Goal: Task Accomplishment & Management: Use online tool/utility

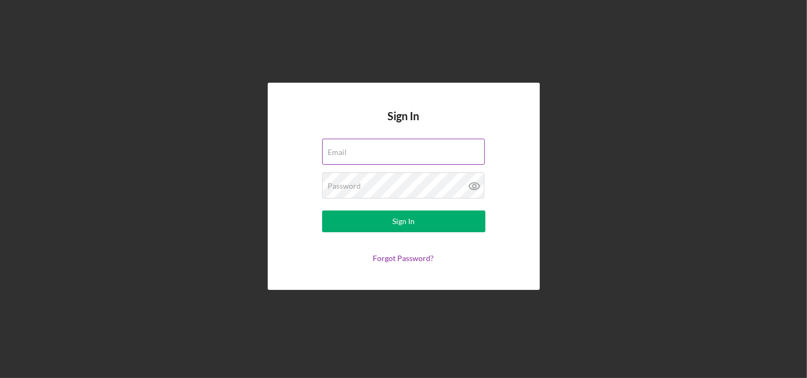
click at [352, 154] on input "Email" at bounding box center [403, 152] width 163 height 26
type input "[EMAIL_ADDRESS][DOMAIN_NAME]"
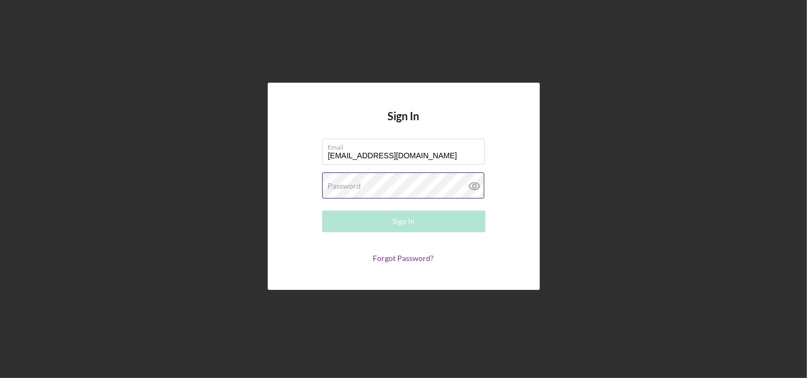
click at [392, 188] on div "Password Required" at bounding box center [403, 185] width 163 height 27
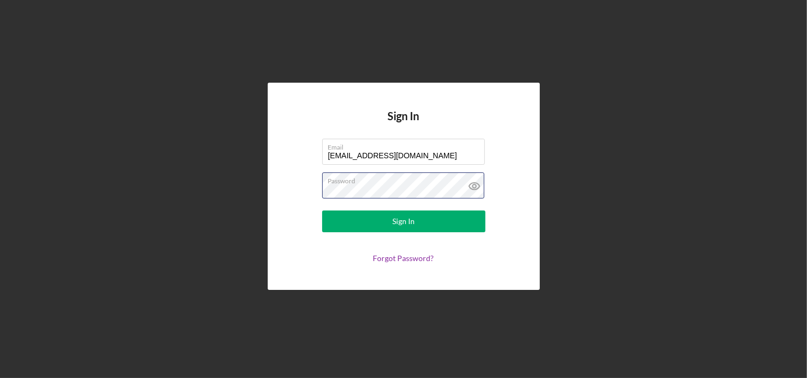
click at [322, 211] on button "Sign In" at bounding box center [403, 222] width 163 height 22
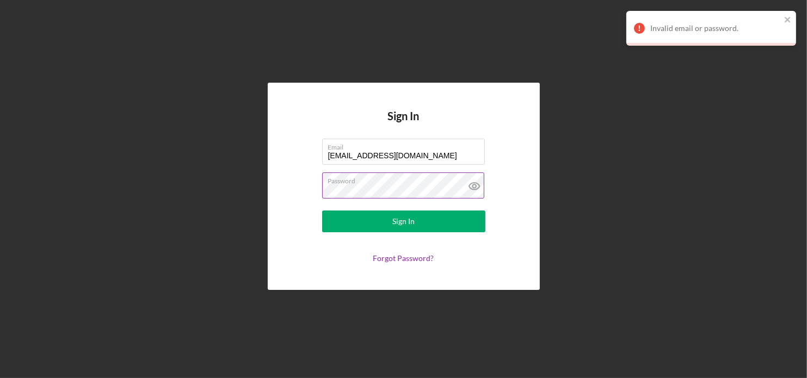
click at [478, 182] on icon at bounding box center [474, 185] width 27 height 27
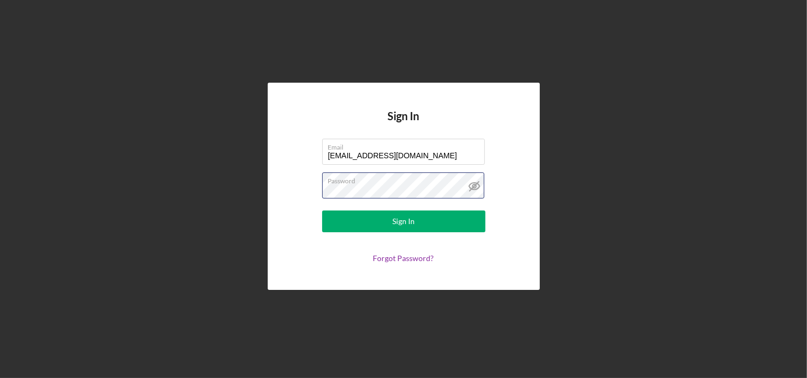
click at [241, 191] on div "Sign In Email [EMAIL_ADDRESS][DOMAIN_NAME] Password Sign In Forgot Password?" at bounding box center [403, 186] width 796 height 373
click at [322, 211] on button "Sign In" at bounding box center [403, 222] width 163 height 22
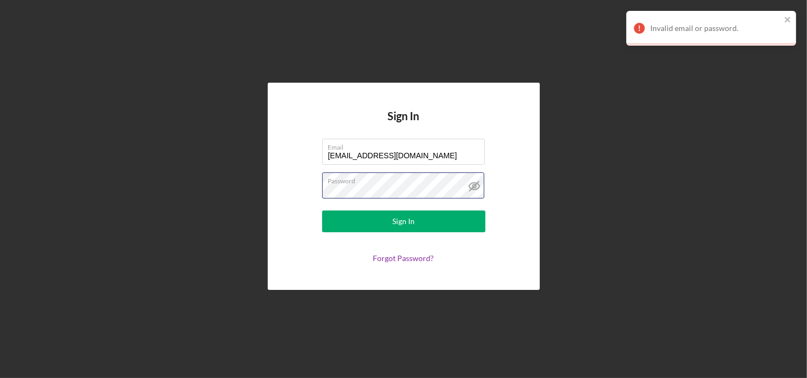
click at [322, 211] on button "Sign In" at bounding box center [403, 222] width 163 height 22
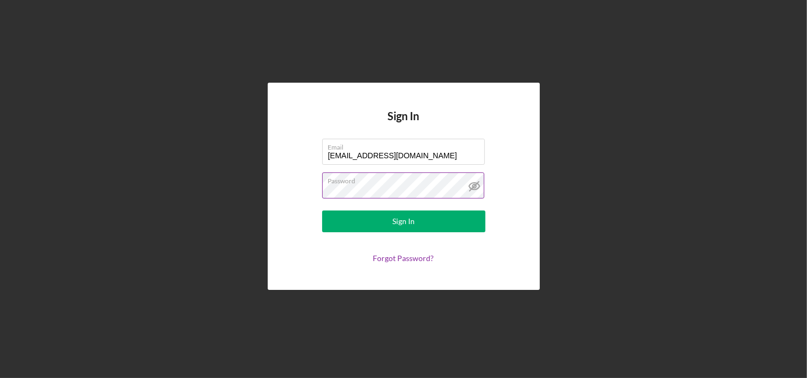
click at [322, 211] on button "Sign In" at bounding box center [403, 222] width 163 height 22
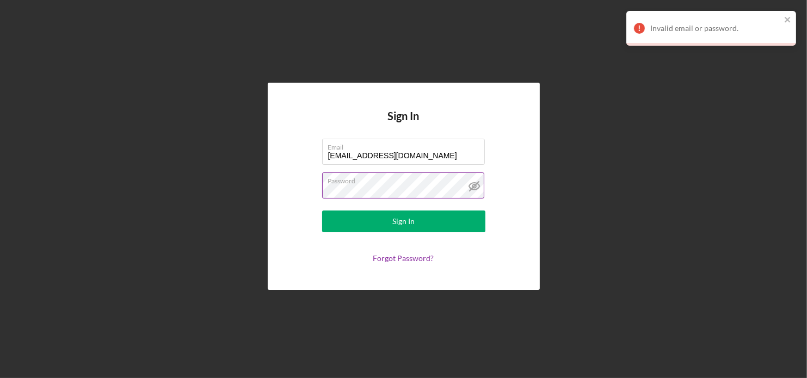
click at [322, 211] on button "Sign In" at bounding box center [403, 222] width 163 height 22
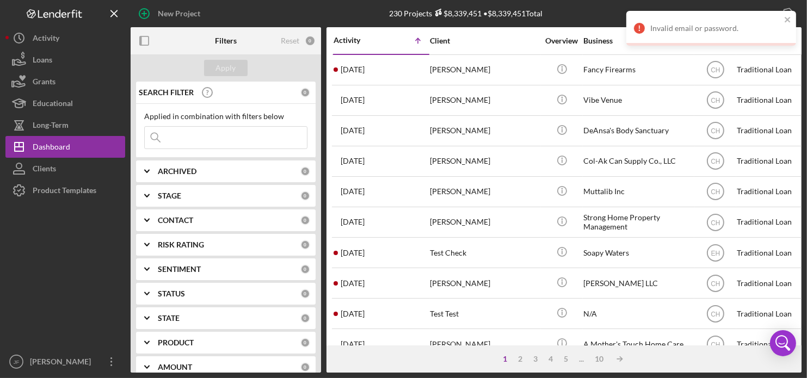
click at [189, 136] on input at bounding box center [226, 138] width 162 height 22
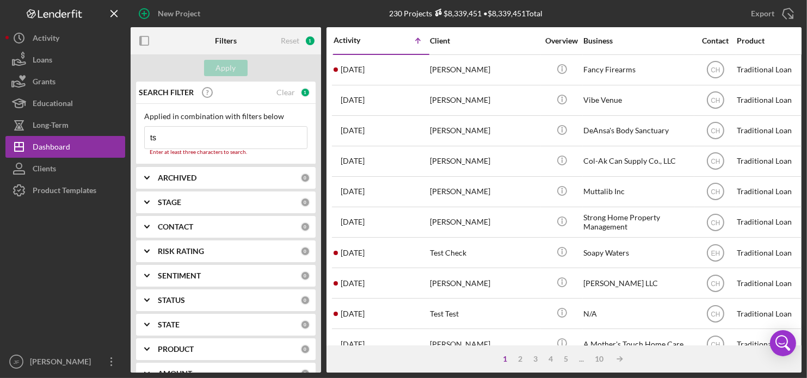
type input "ts salon"
